Goal: Transaction & Acquisition: Purchase product/service

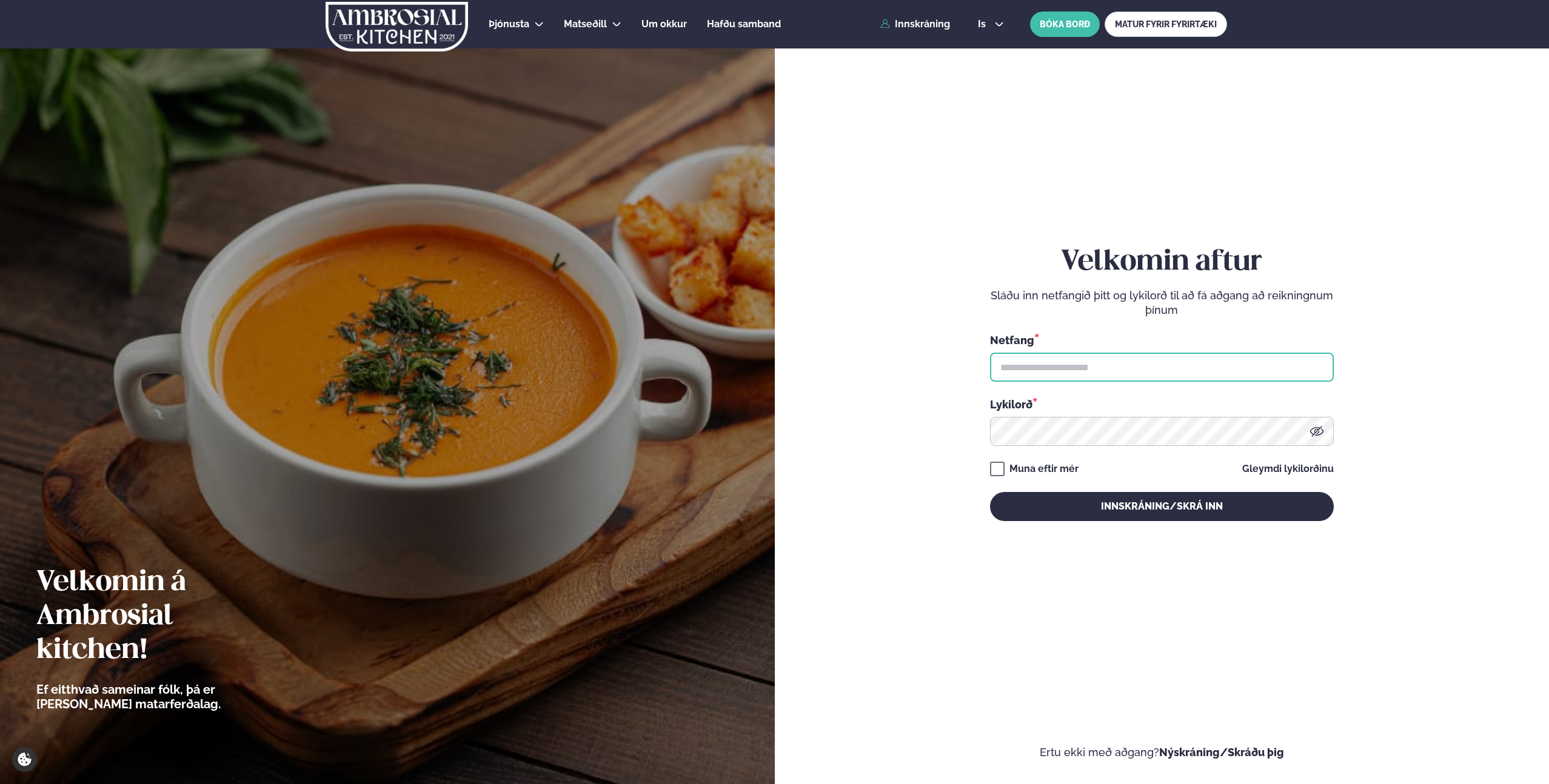
click at [1019, 370] on input "text" at bounding box center [1162, 367] width 344 height 29
type input "**********"
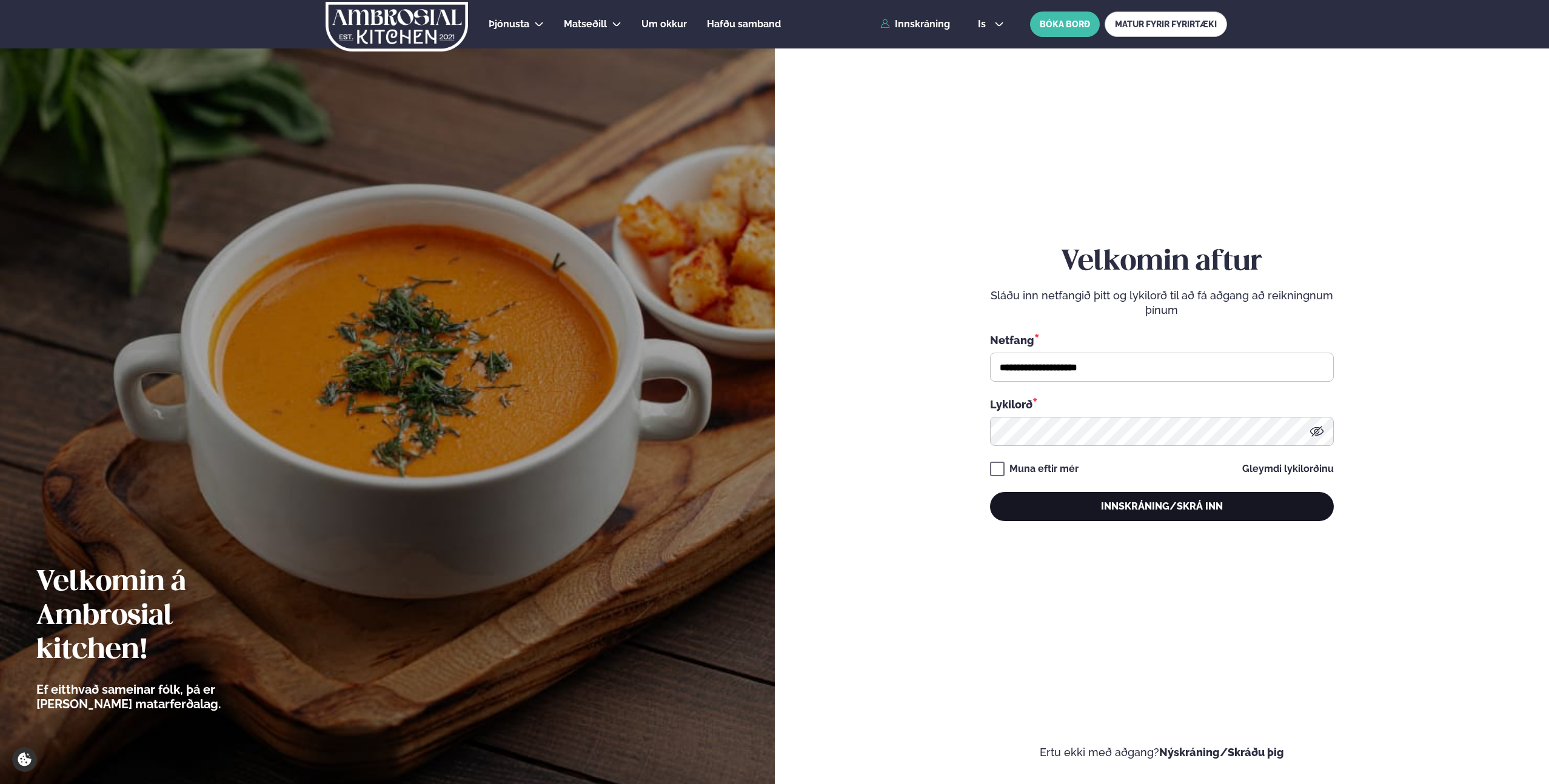
click at [1143, 507] on button "Innskráning/Skrá inn" at bounding box center [1162, 507] width 344 height 29
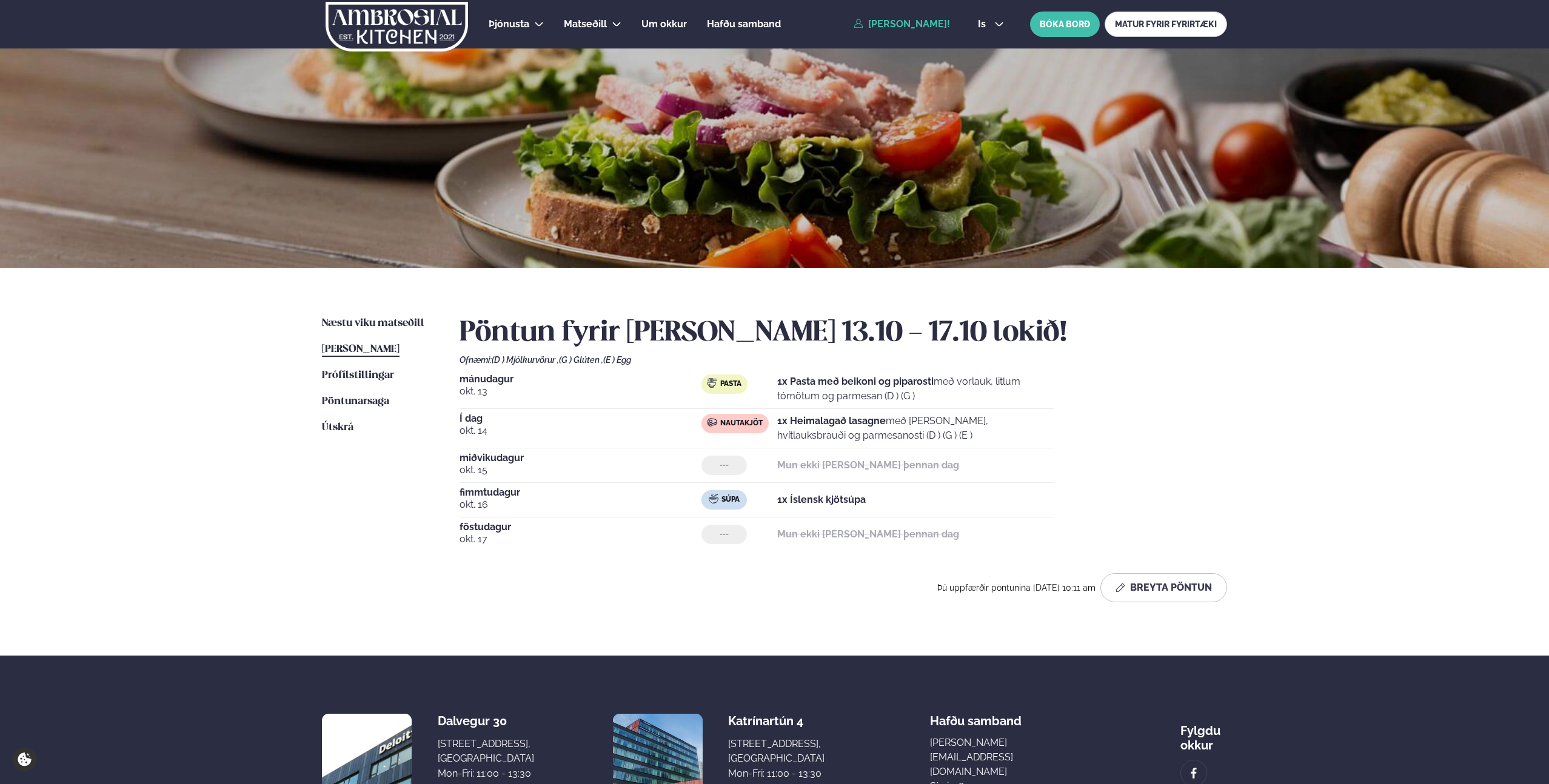
drag, startPoint x: 160, startPoint y: 542, endPoint x: 173, endPoint y: 534, distance: 15.3
click at [161, 542] on div "Þjónusta Hádegismatur fyrir fyrirtæki Fyrirtækja veitingar Einkapartý Matseðill…" at bounding box center [774, 453] width 1549 height 906
click at [340, 330] on link "Næstu [PERSON_NAME] matseðill Næsta vika" at bounding box center [373, 323] width 103 height 15
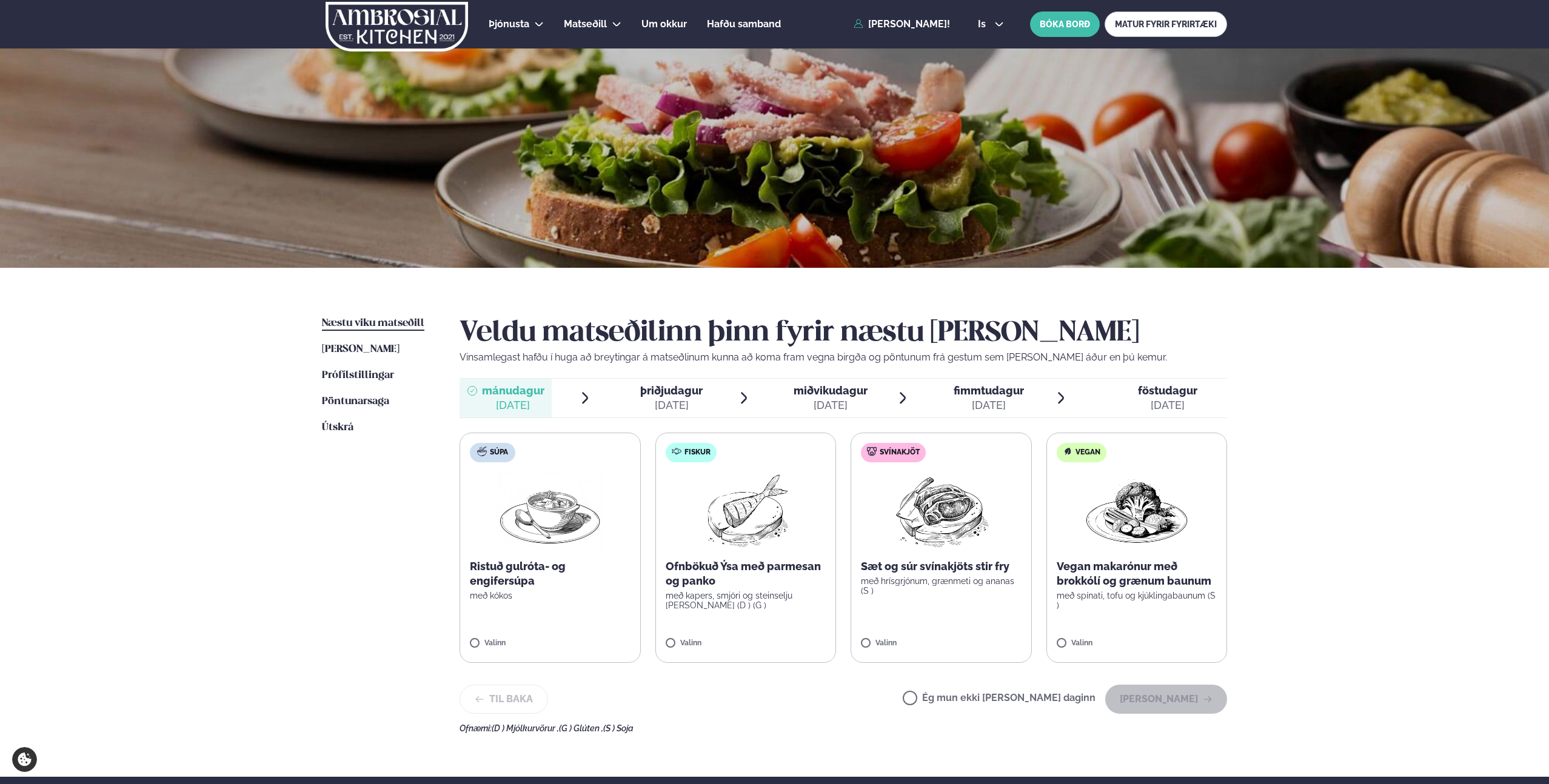
drag, startPoint x: 915, startPoint y: 691, endPoint x: 928, endPoint y: 690, distance: 13.0
click at [923, 691] on div "Til baka Ég mun ekki [PERSON_NAME] daginn [PERSON_NAME]" at bounding box center [843, 699] width 768 height 29
click at [677, 397] on div "þriðjudagur þri." at bounding box center [671, 390] width 62 height 15
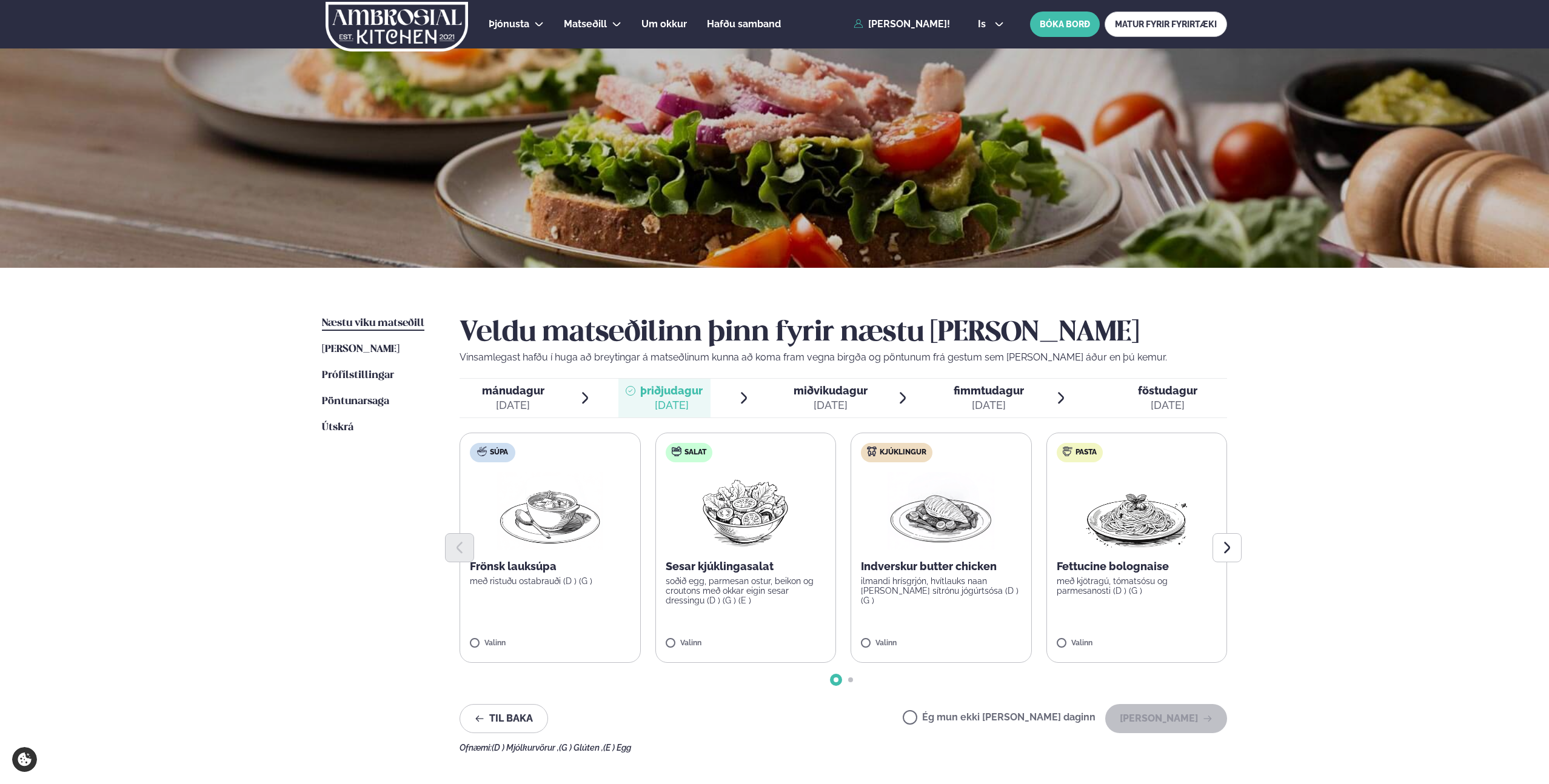
click at [941, 571] on p "Indverskur butter chicken" at bounding box center [942, 566] width 161 height 15
click at [917, 504] on img at bounding box center [941, 511] width 107 height 78
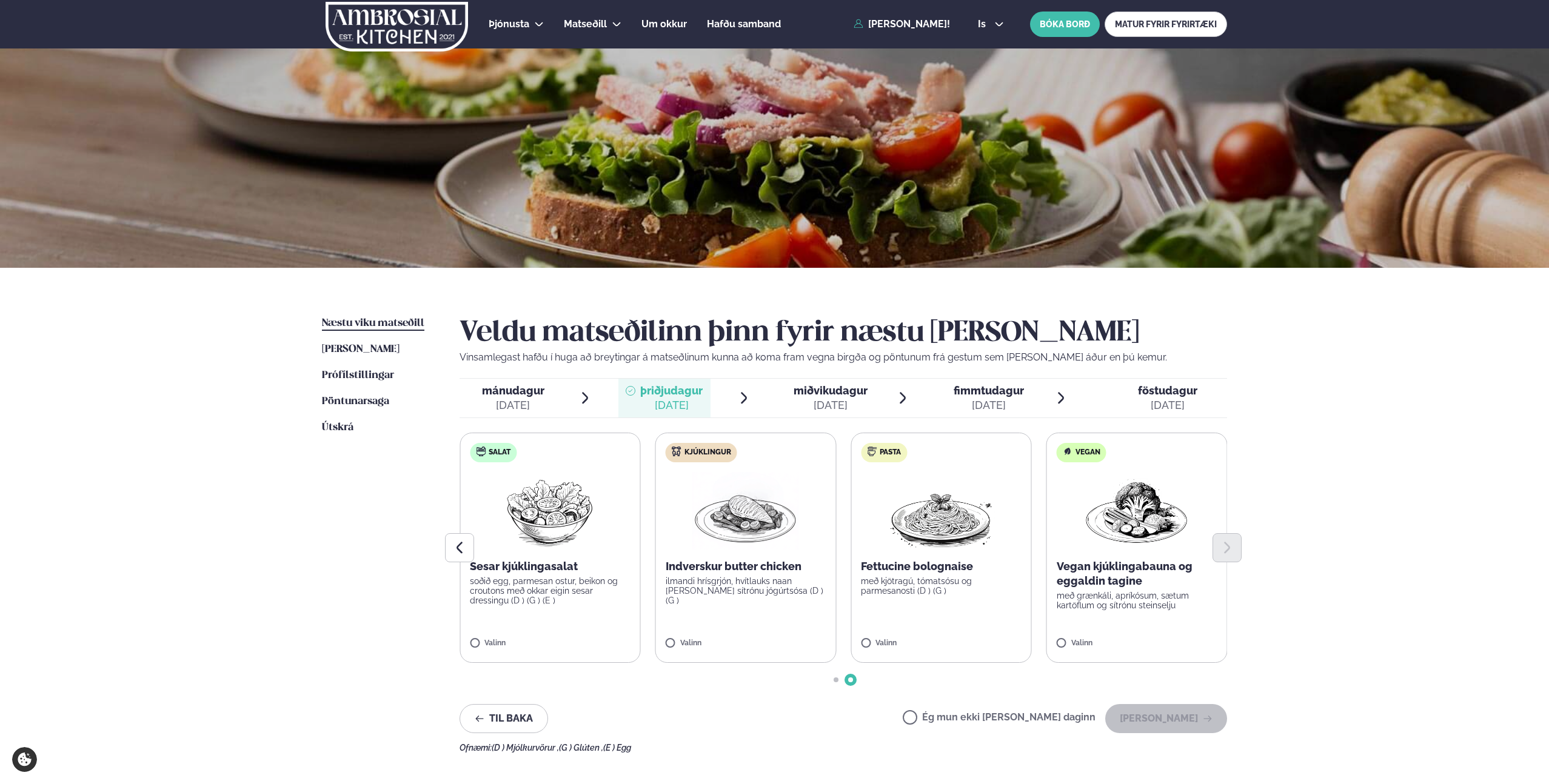
click at [719, 528] on img at bounding box center [745, 511] width 107 height 78
click at [459, 549] on icon "Previous slide" at bounding box center [459, 548] width 6 height 12
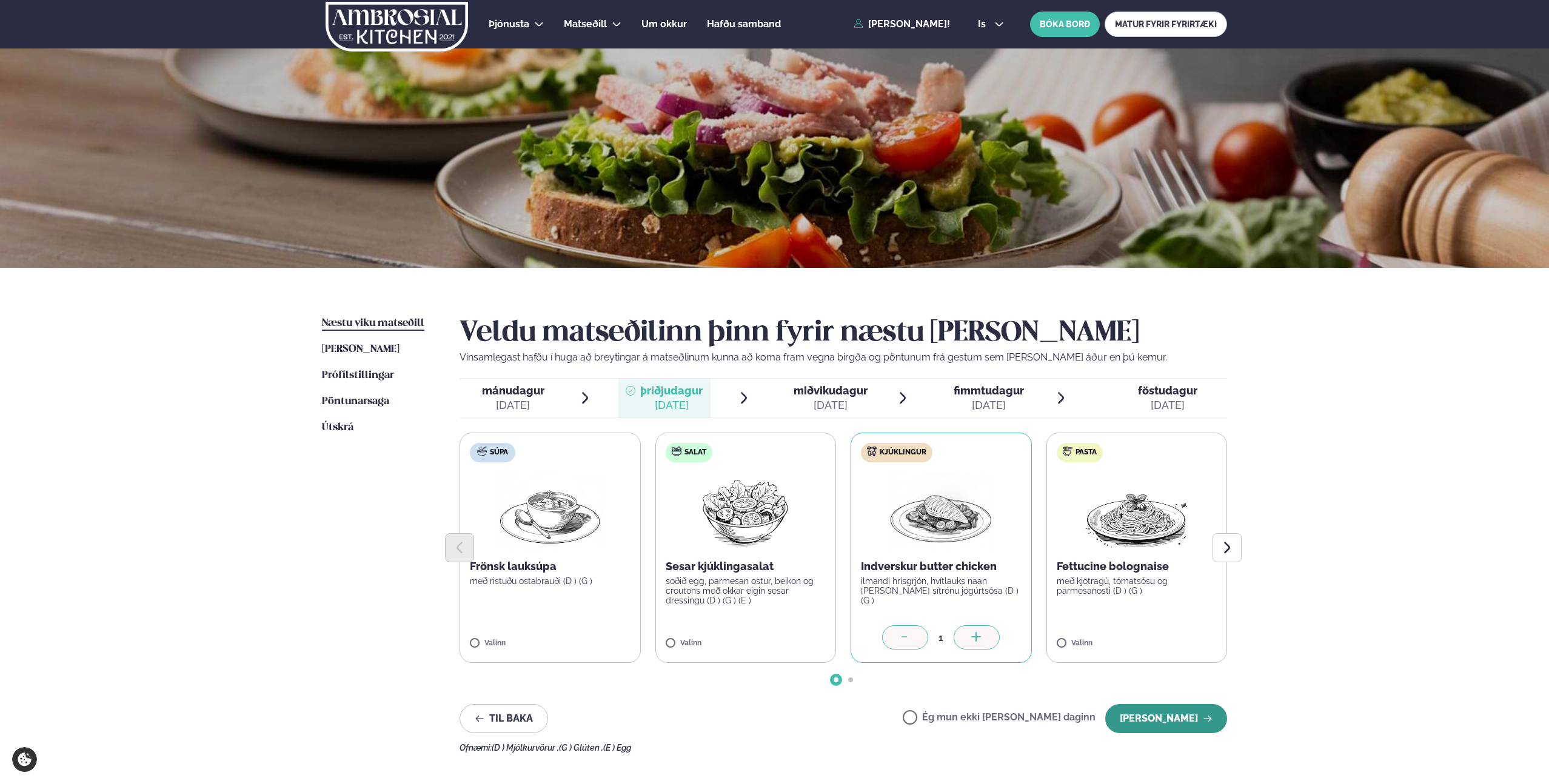
click at [1145, 709] on button "[PERSON_NAME]" at bounding box center [1166, 719] width 122 height 29
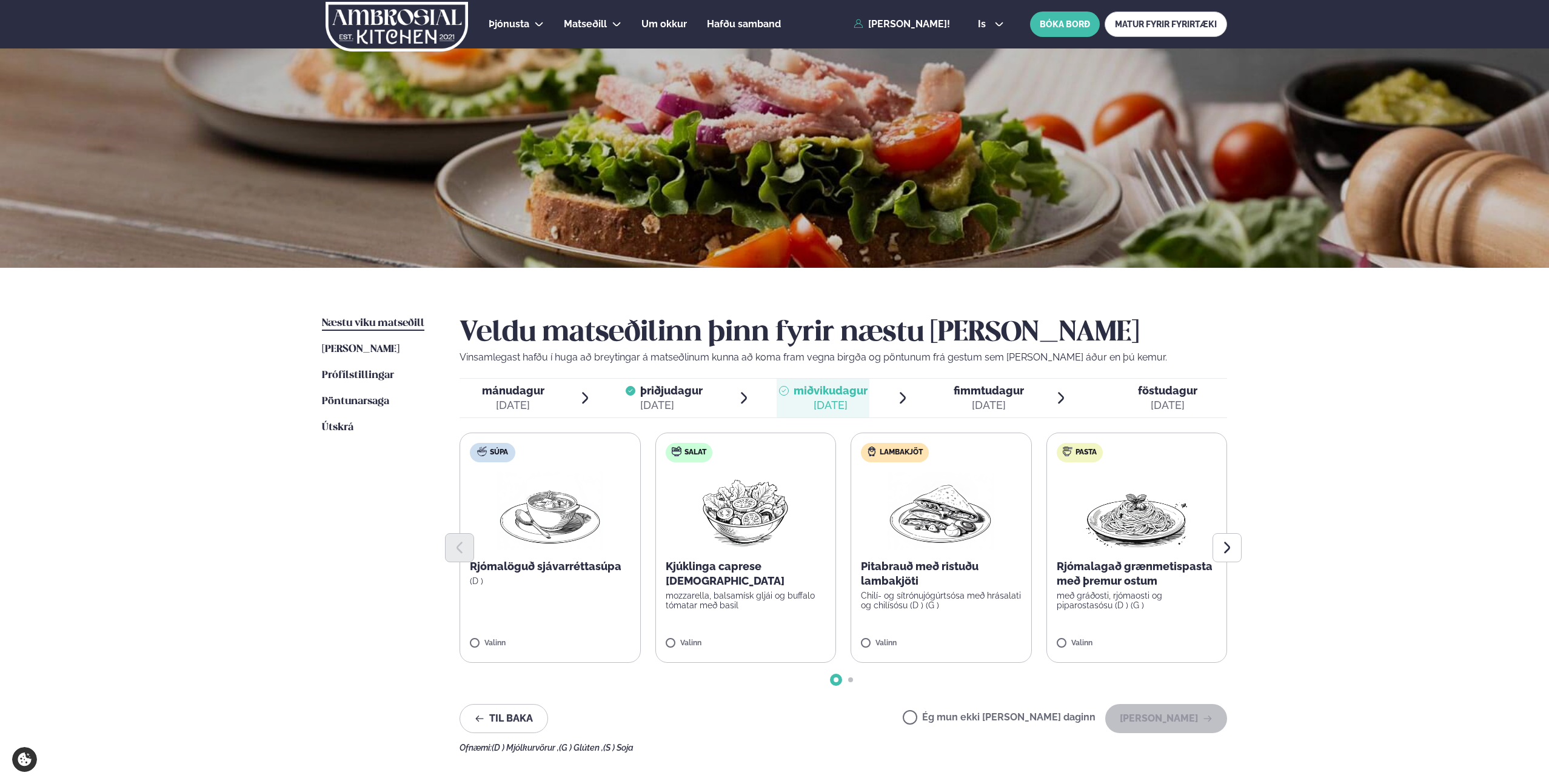
click at [521, 394] on span "mánudagur" at bounding box center [513, 390] width 62 height 12
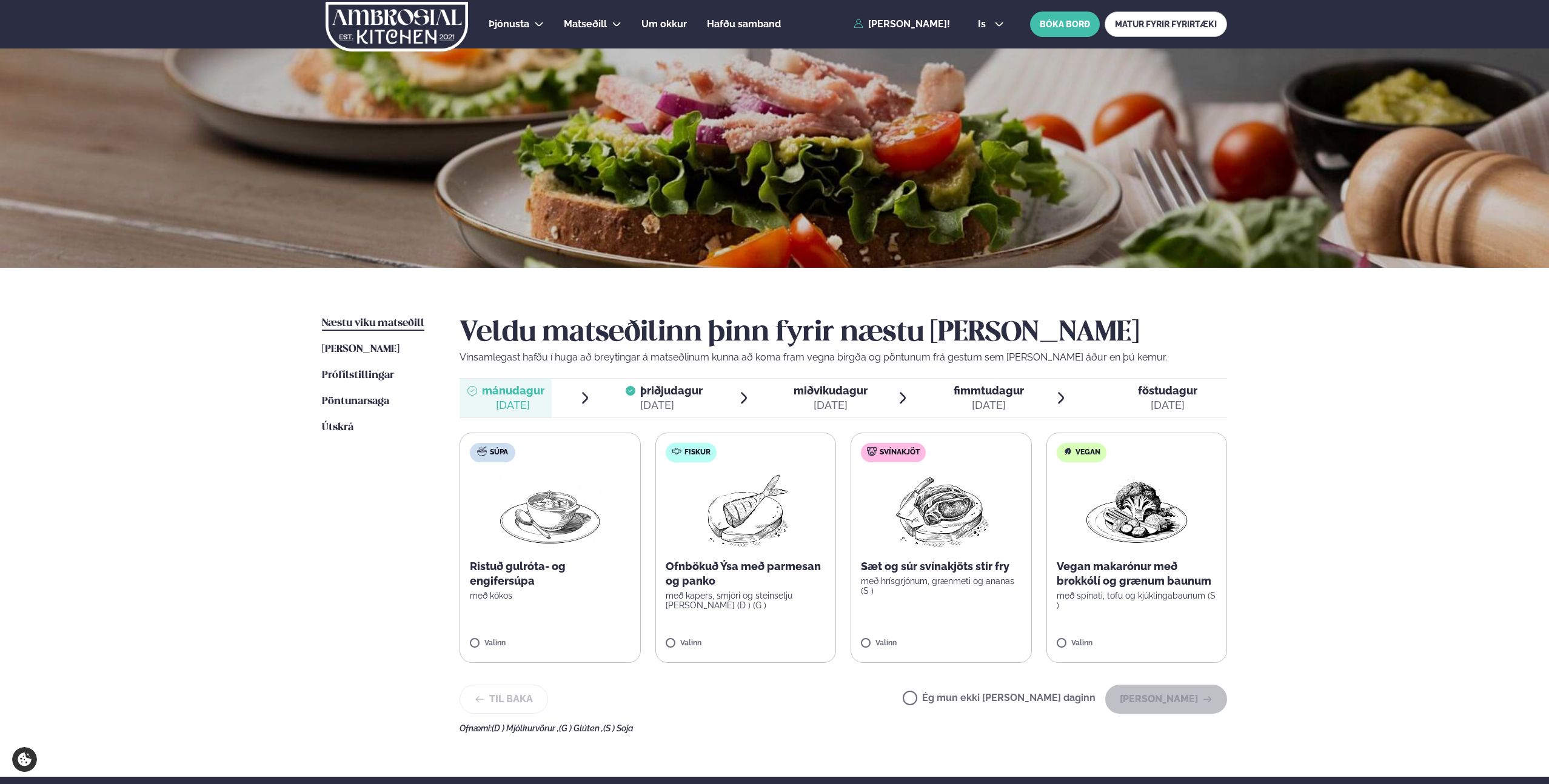
click at [1028, 706] on label "Ég mun ekki [PERSON_NAME] daginn" at bounding box center [999, 699] width 193 height 12
click at [1135, 697] on button "[PERSON_NAME]" at bounding box center [1166, 699] width 122 height 29
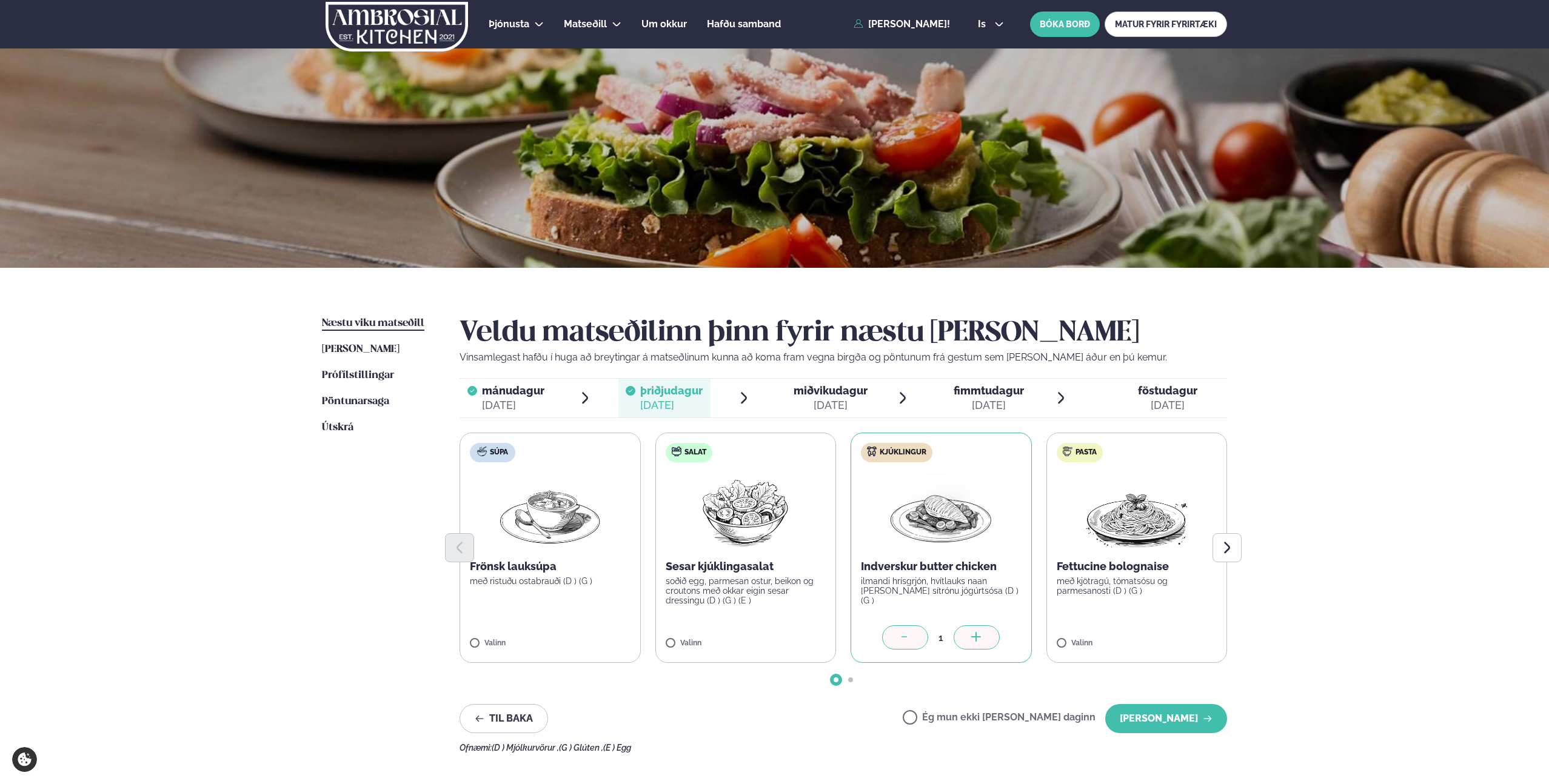
click at [824, 406] on div "[DATE]" at bounding box center [830, 405] width 74 height 15
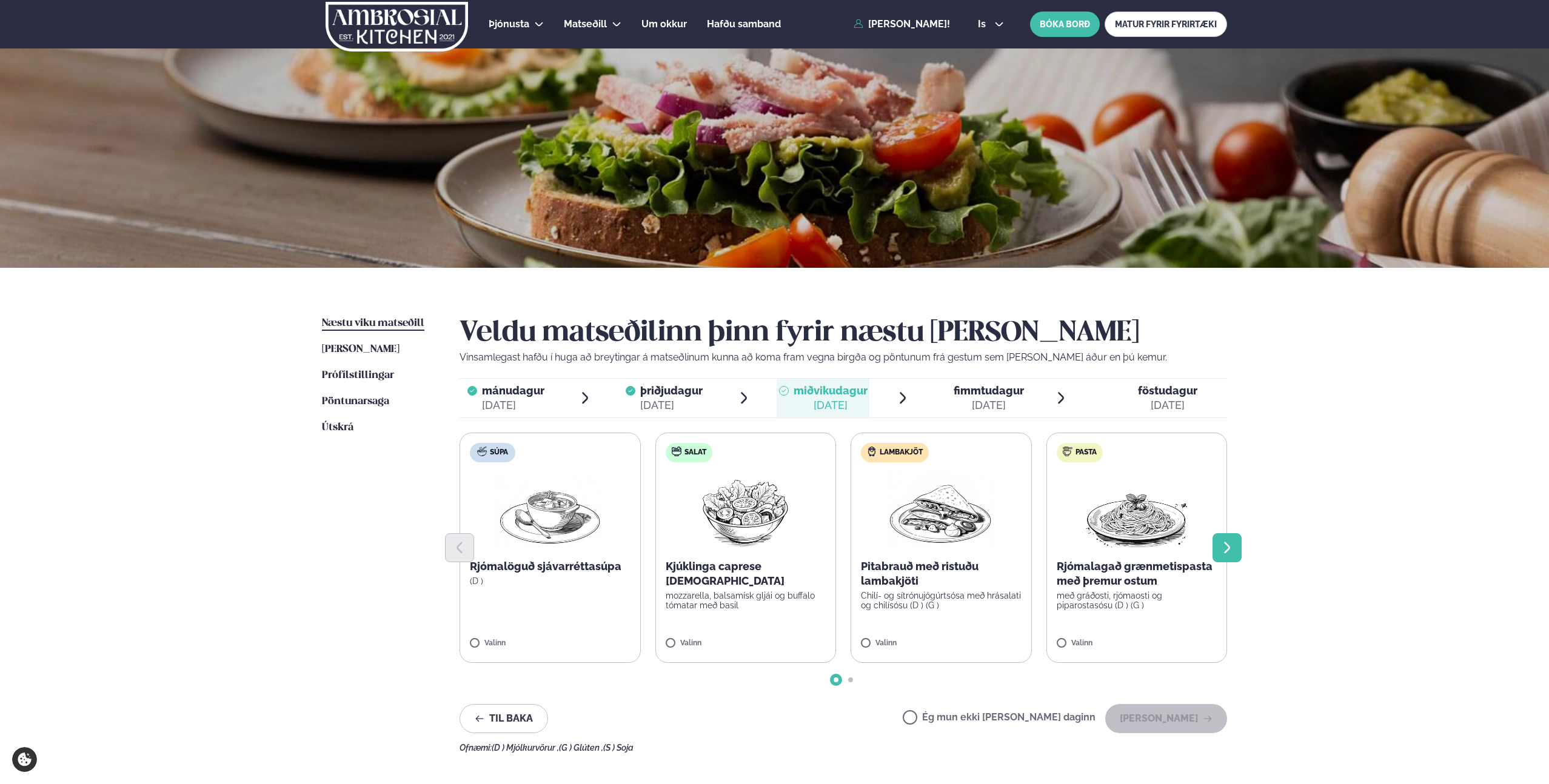
drag, startPoint x: 1230, startPoint y: 548, endPoint x: 1221, endPoint y: 548, distance: 9.0
click at [1229, 548] on icon "Next slide" at bounding box center [1227, 548] width 15 height 15
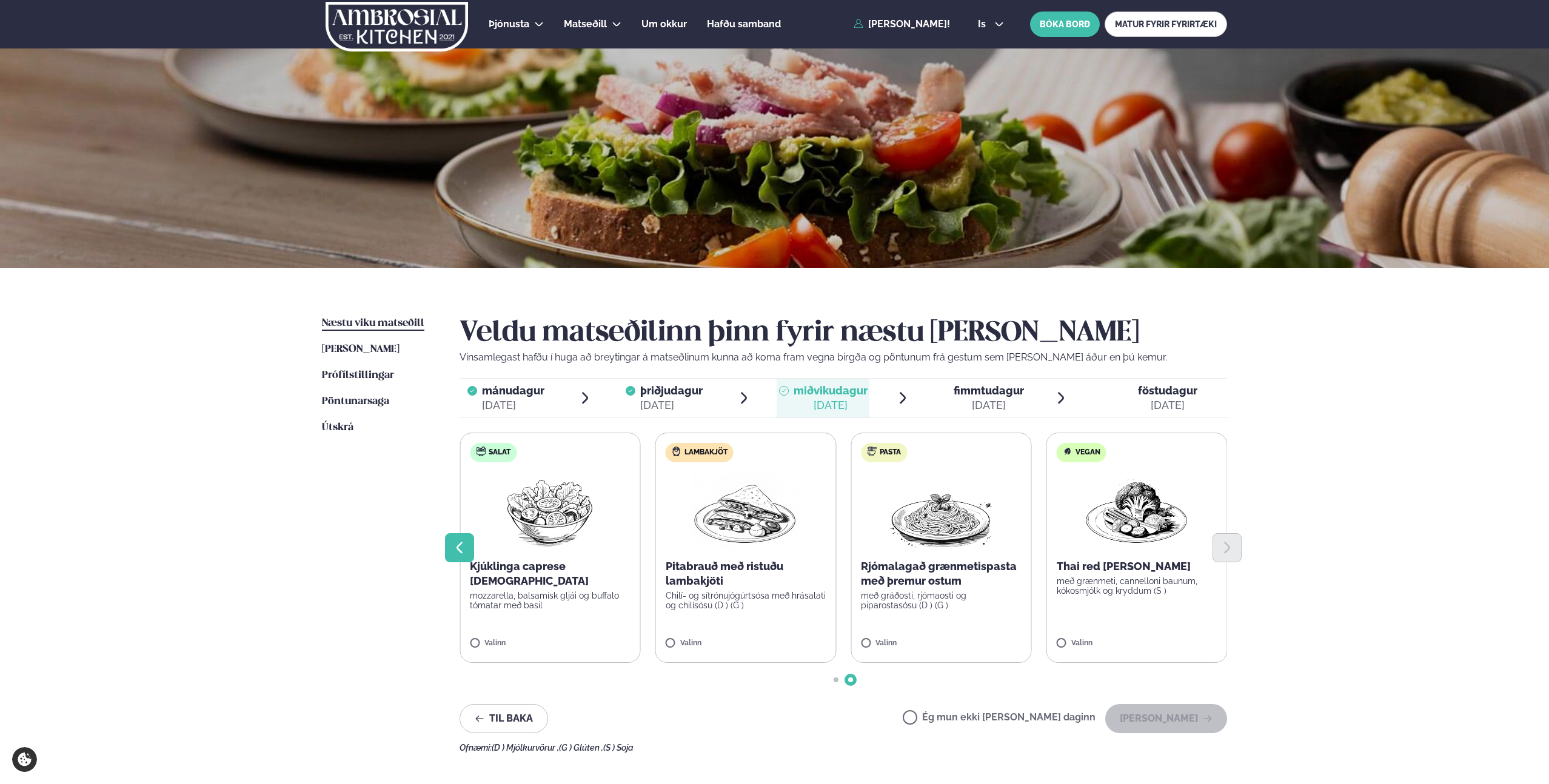
click at [448, 551] on button "Previous slide" at bounding box center [460, 548] width 29 height 29
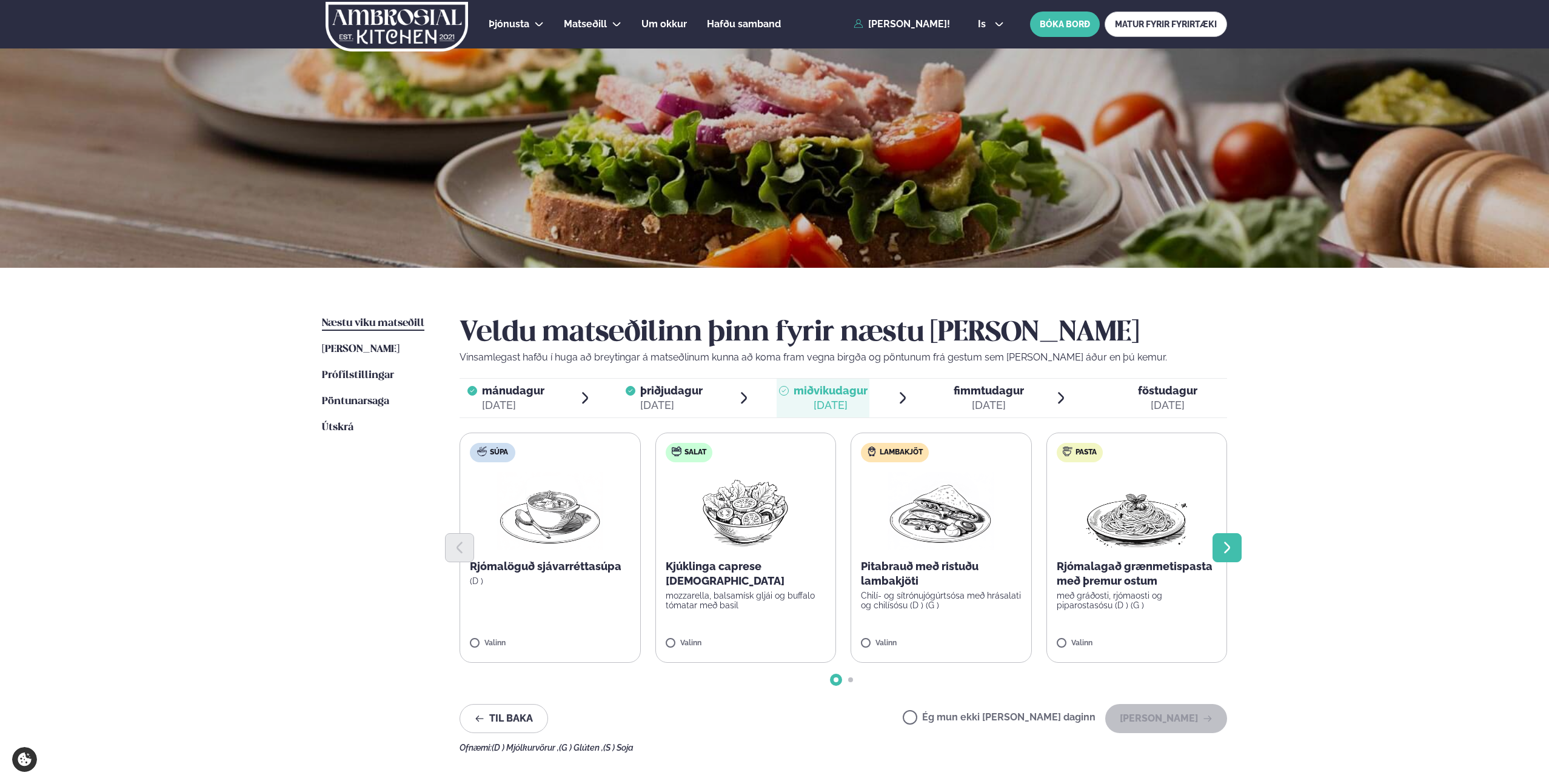
click at [1225, 541] on icon "Next slide" at bounding box center [1227, 548] width 15 height 15
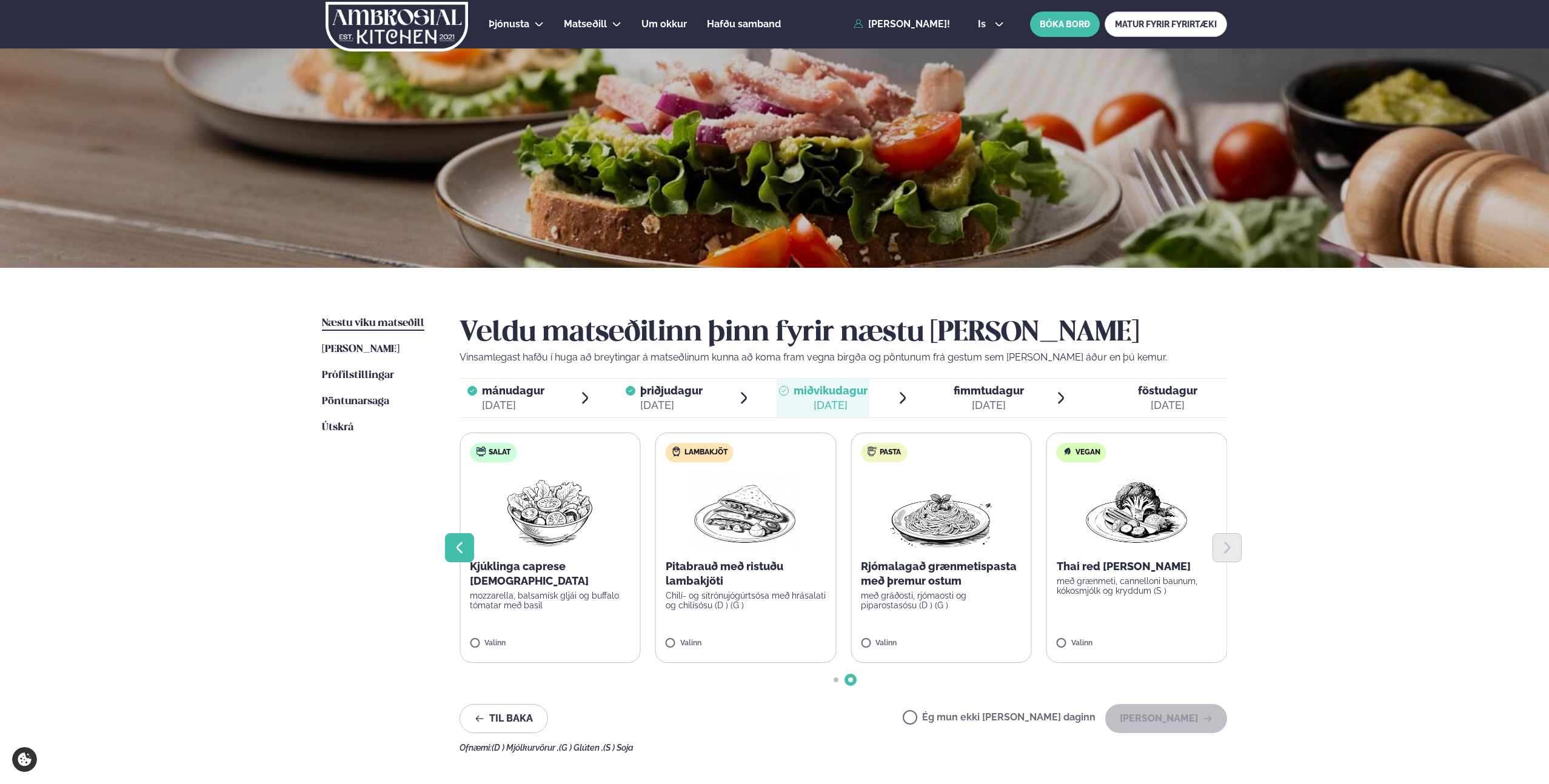
click at [456, 558] on button "Previous slide" at bounding box center [460, 548] width 29 height 29
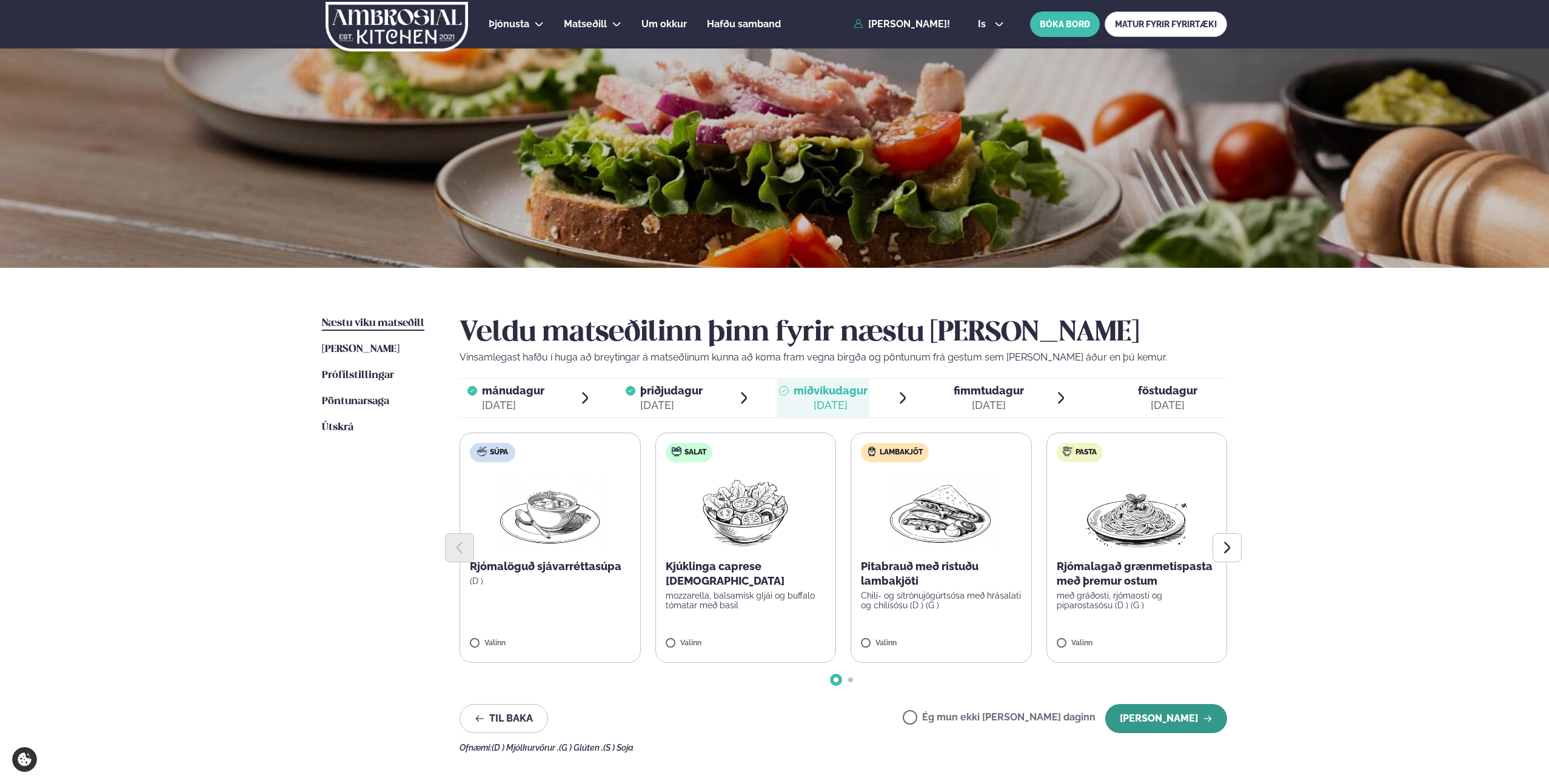
click at [1194, 726] on button "[PERSON_NAME]" at bounding box center [1166, 719] width 122 height 29
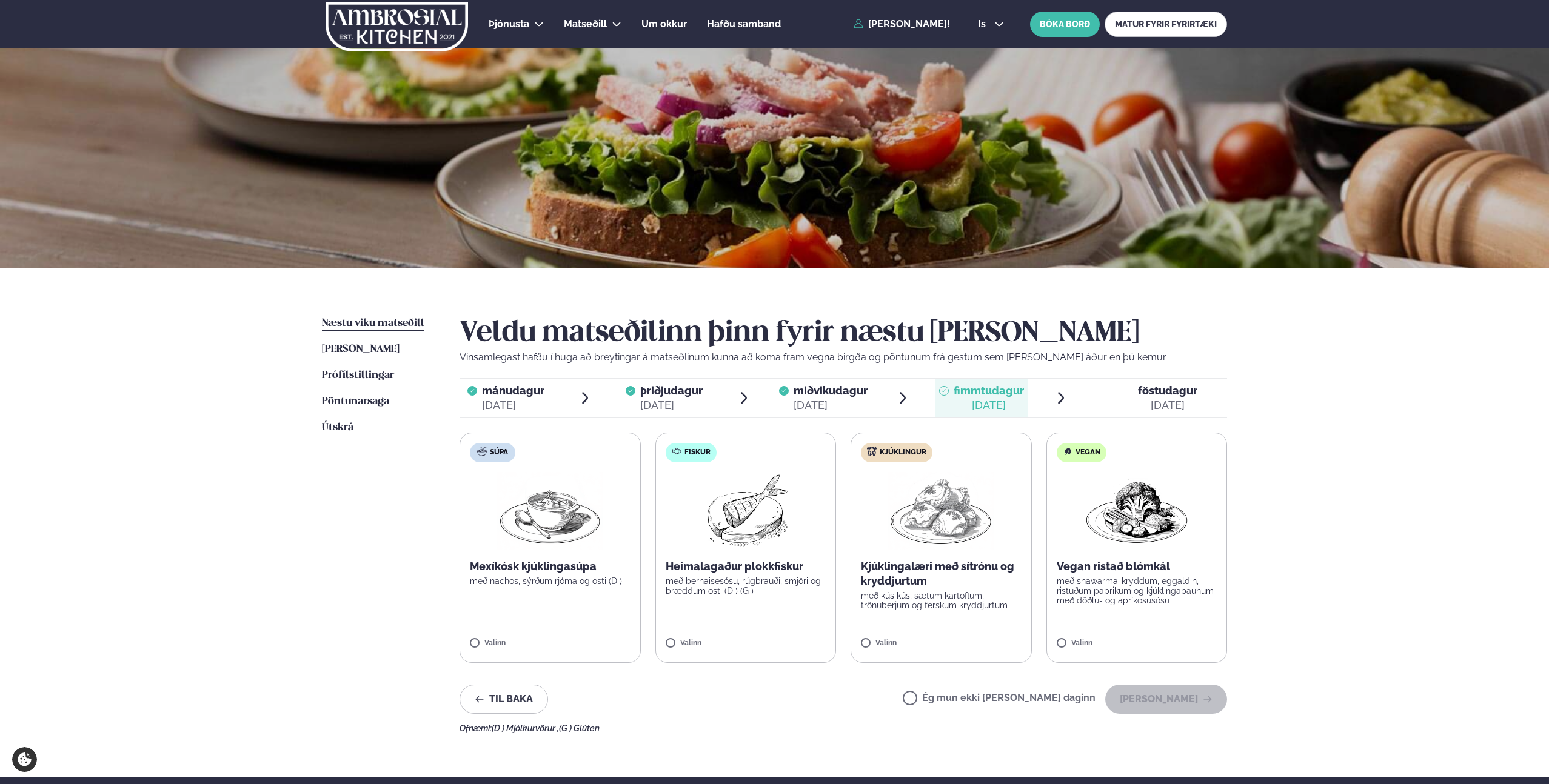
click at [716, 539] on img at bounding box center [745, 511] width 107 height 78
click at [736, 566] on p "Heimalagaður plokkfiskur" at bounding box center [745, 566] width 160 height 15
click at [736, 567] on p "Heimalagaður plokkfiskur" at bounding box center [745, 566] width 160 height 15
click at [736, 567] on p "Heimalagaður plokkfiskur" at bounding box center [746, 566] width 161 height 15
click at [736, 568] on p "Heimalagaður plokkfiskur" at bounding box center [746, 566] width 161 height 15
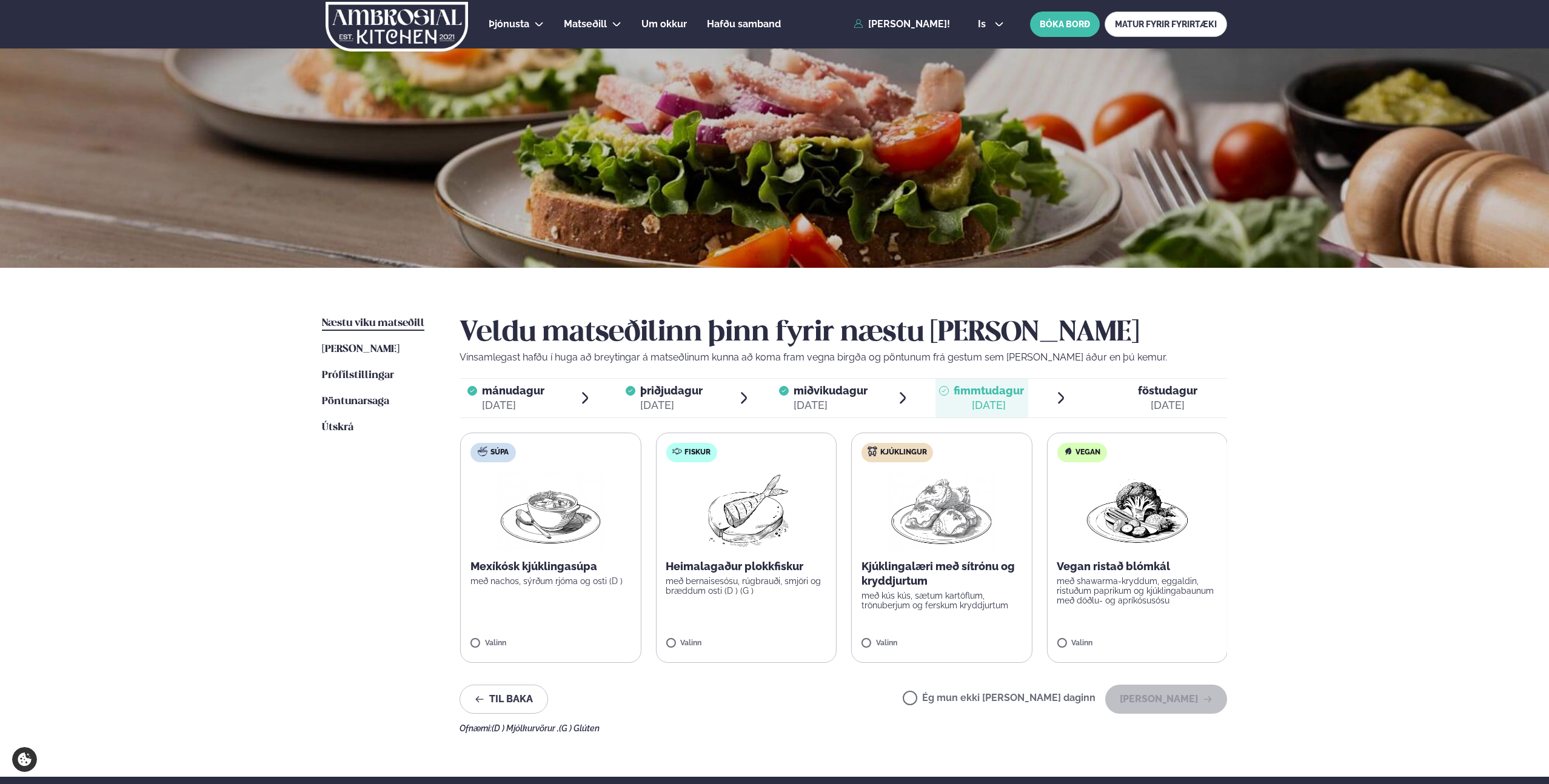
click at [735, 569] on p "Heimalagaður plokkfiskur" at bounding box center [746, 566] width 161 height 15
click at [1201, 704] on button "[PERSON_NAME]" at bounding box center [1166, 699] width 122 height 29
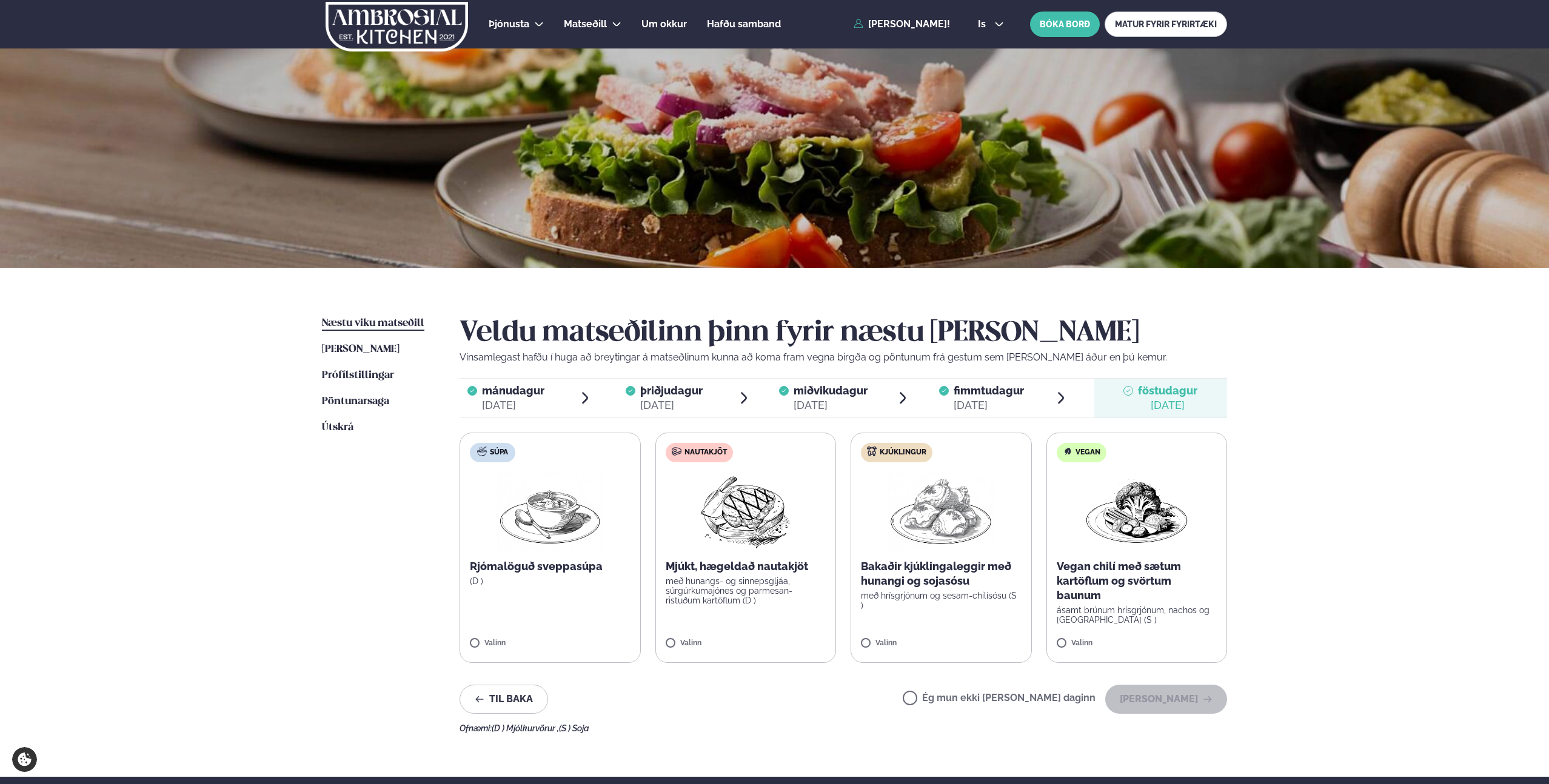
click at [760, 512] on img at bounding box center [745, 511] width 107 height 78
click at [1200, 697] on button "[PERSON_NAME]" at bounding box center [1166, 699] width 122 height 29
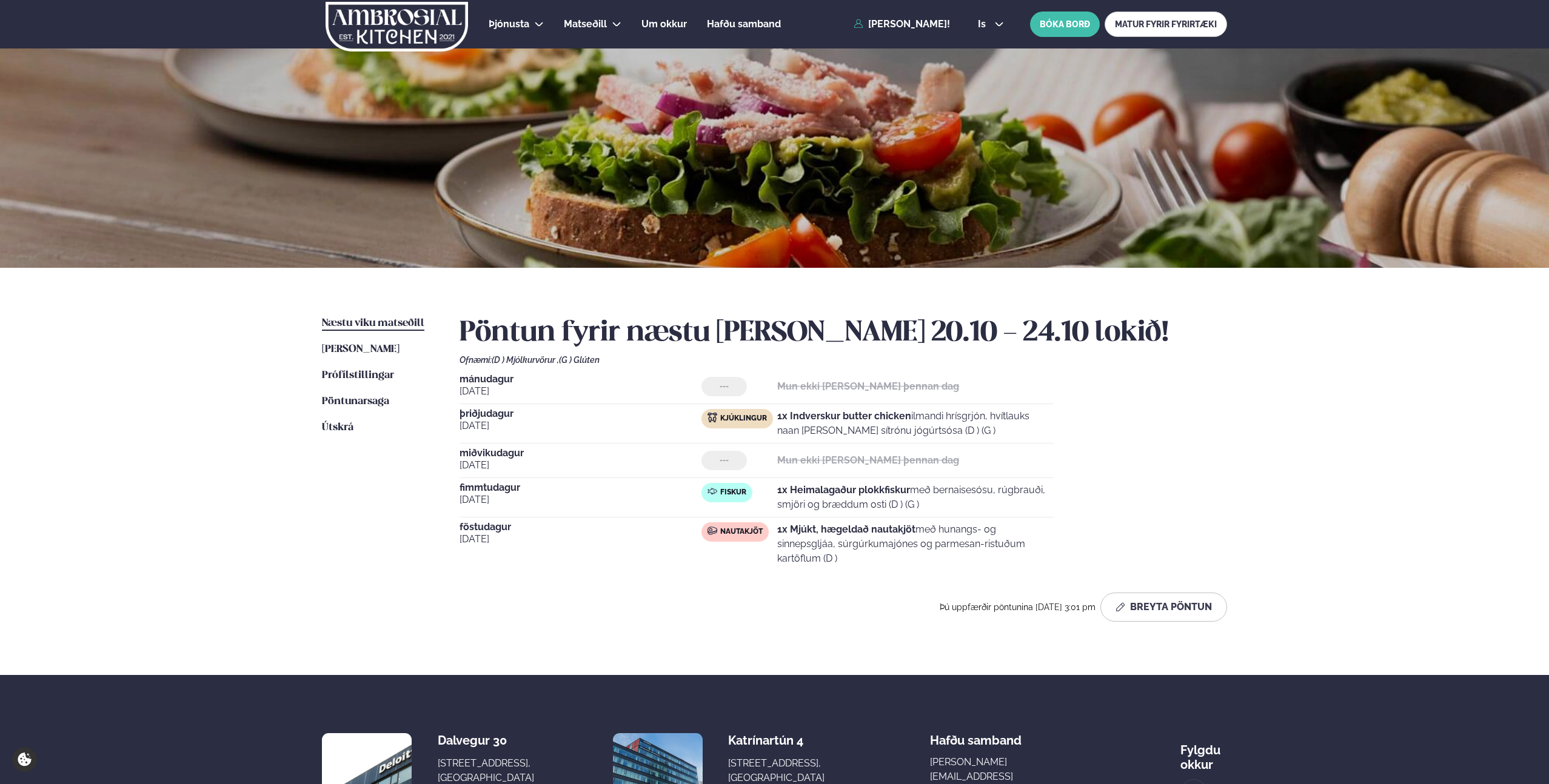
drag, startPoint x: 1385, startPoint y: 383, endPoint x: 1360, endPoint y: 378, distance: 25.5
click at [1385, 383] on div "Þjónusta Hádegismatur fyrir fyrirtæki Fyrirtækja veitingar Einkapartý Matseðill…" at bounding box center [774, 462] width 1549 height 925
click at [1128, 451] on div "[DATE] --- Mun ekki [PERSON_NAME] þennan dag [DATE] Kjúklingur 1x Indverskur bu…" at bounding box center [843, 472] width 768 height 196
